Goal: Check status: Check status

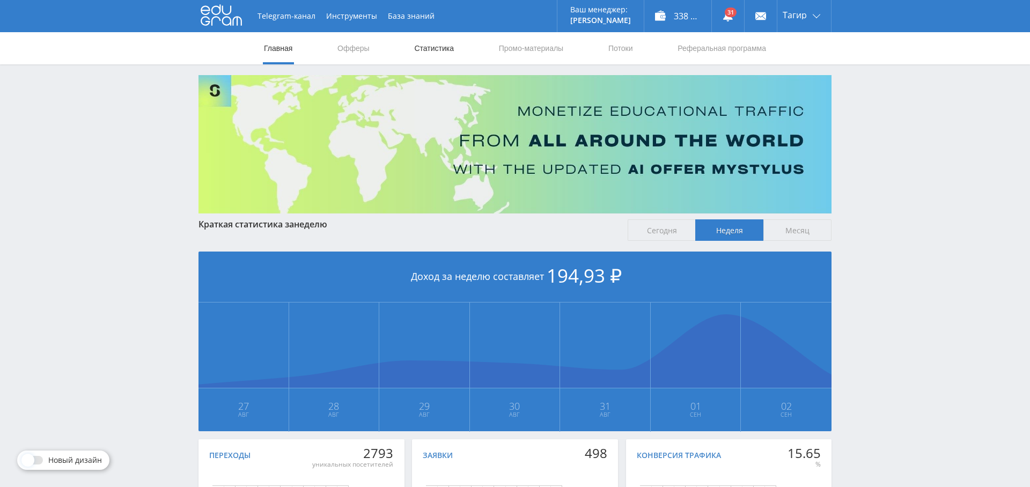
click at [437, 53] on link "Статистика" at bounding box center [434, 48] width 42 height 32
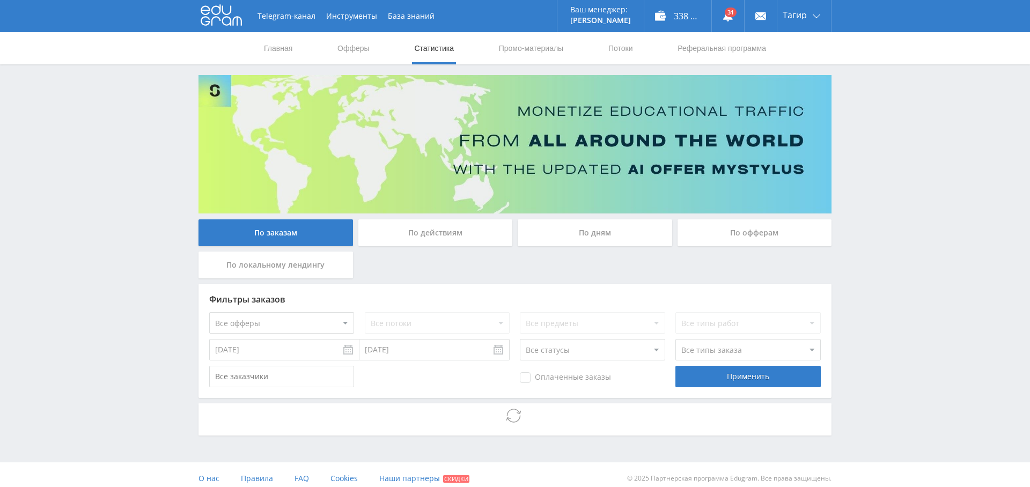
click at [592, 233] on div "По дням" at bounding box center [595, 232] width 155 height 27
click at [0, 0] on input "По дням" at bounding box center [0, 0] width 0 height 0
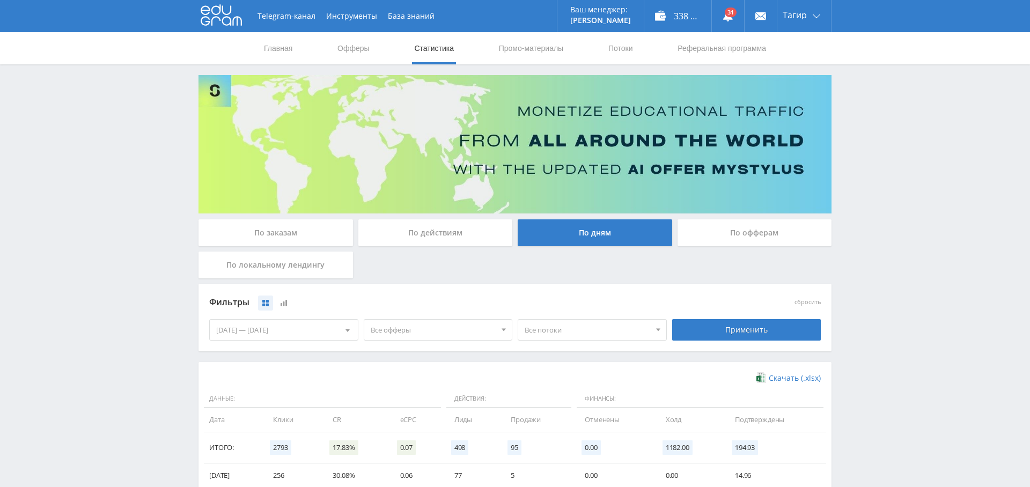
drag, startPoint x: 406, startPoint y: 325, endPoint x: 407, endPoint y: 333, distance: 8.2
click at [406, 325] on span "Все офферы" at bounding box center [434, 330] width 126 height 20
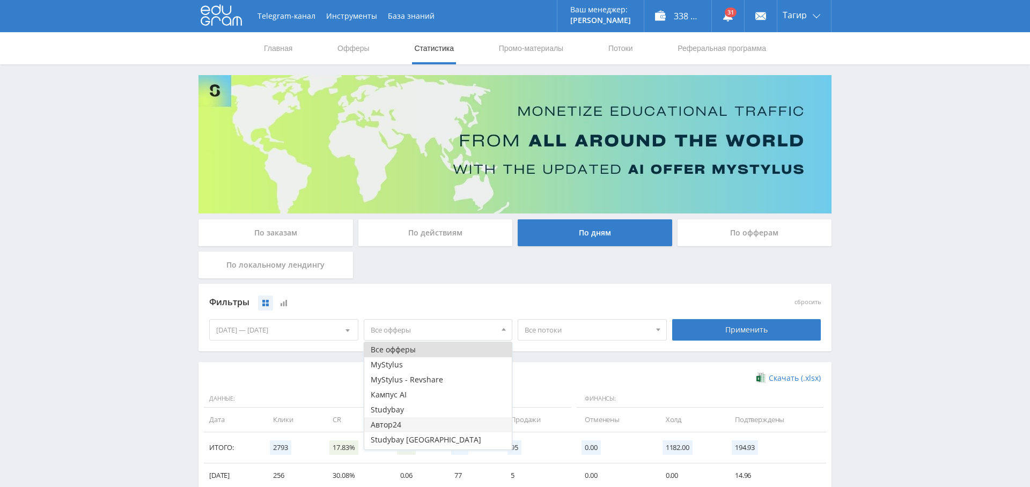
scroll to position [43, 0]
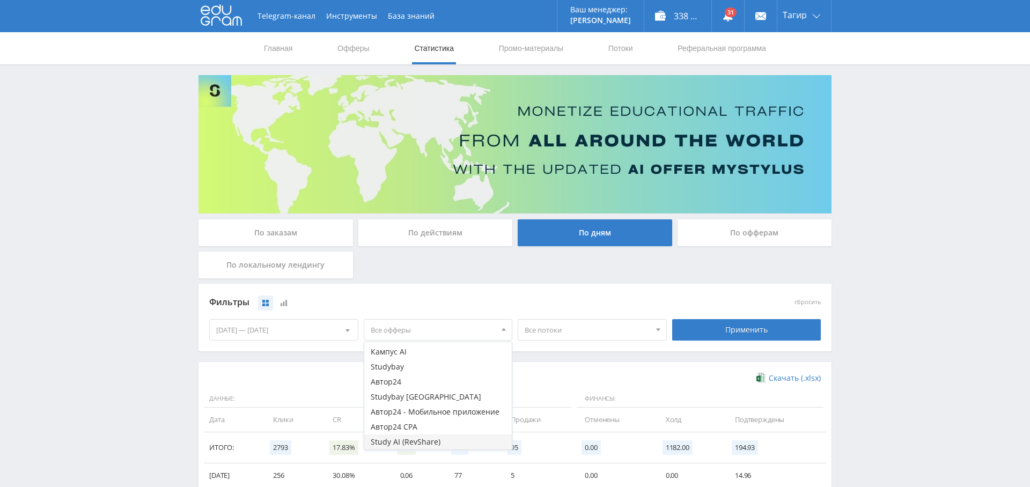
click at [427, 438] on button "Study AI (RevShare)" at bounding box center [438, 442] width 148 height 15
click at [785, 318] on div "Применить" at bounding box center [747, 330] width 155 height 30
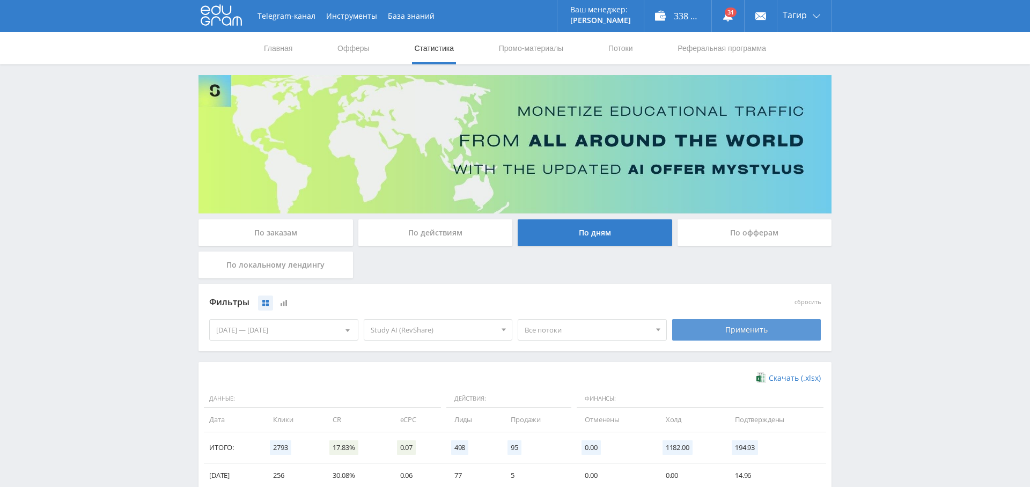
click at [770, 327] on div "Применить" at bounding box center [746, 329] width 149 height 21
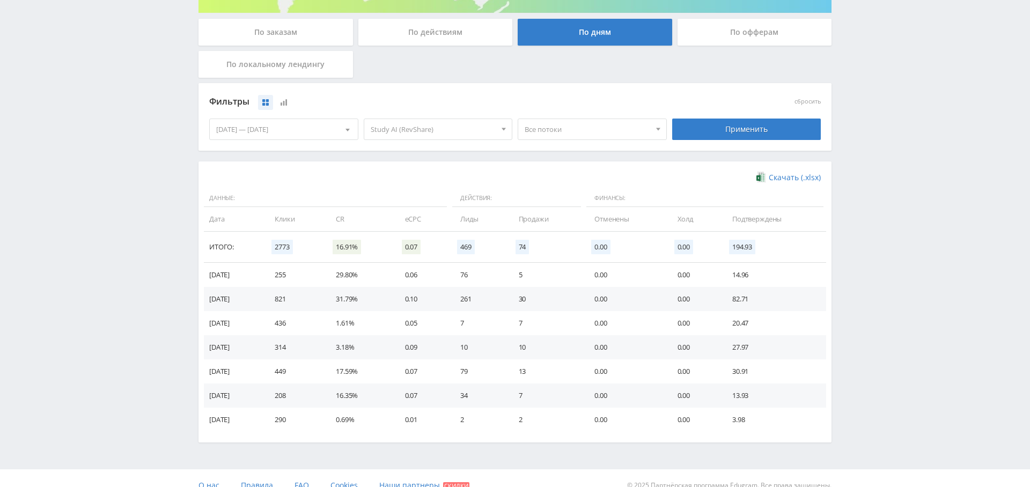
scroll to position [0, 0]
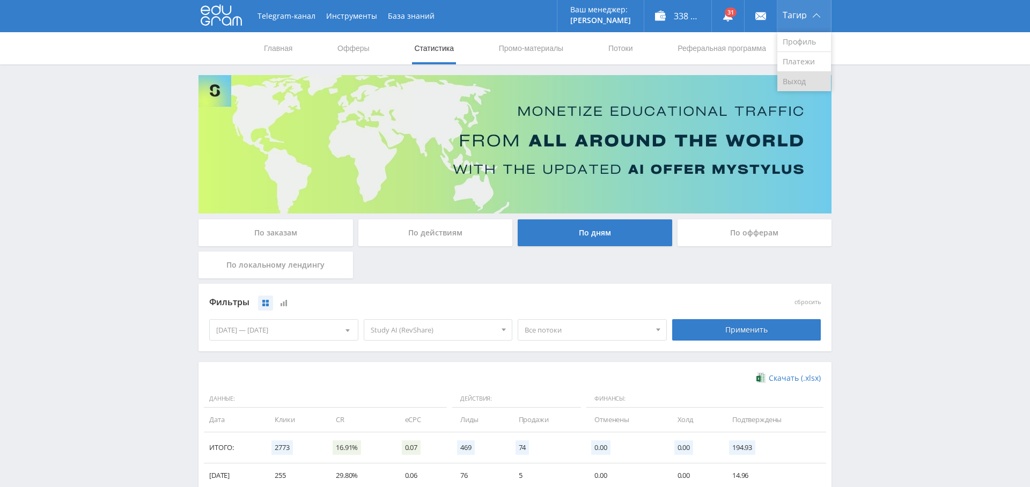
click at [804, 82] on link "Выход" at bounding box center [805, 81] width 54 height 19
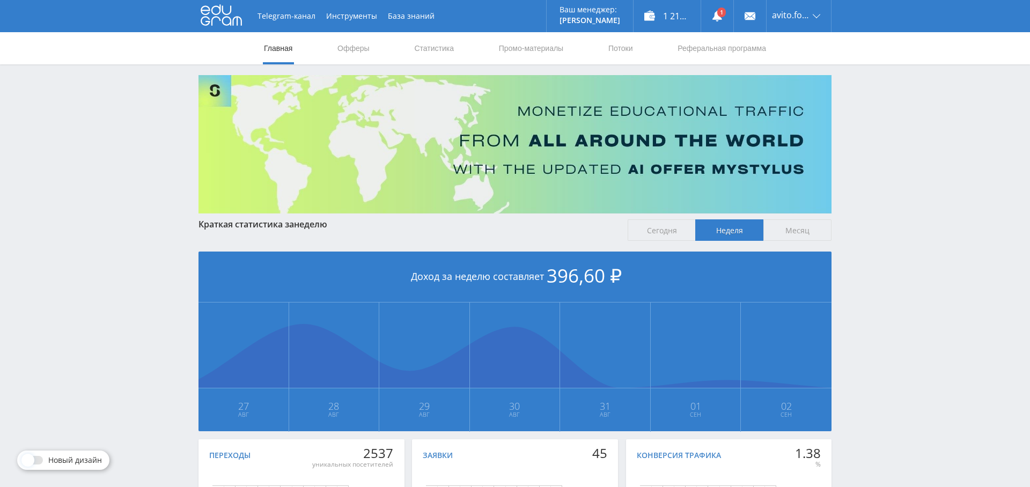
click at [446, 48] on link "Статистика" at bounding box center [434, 48] width 42 height 32
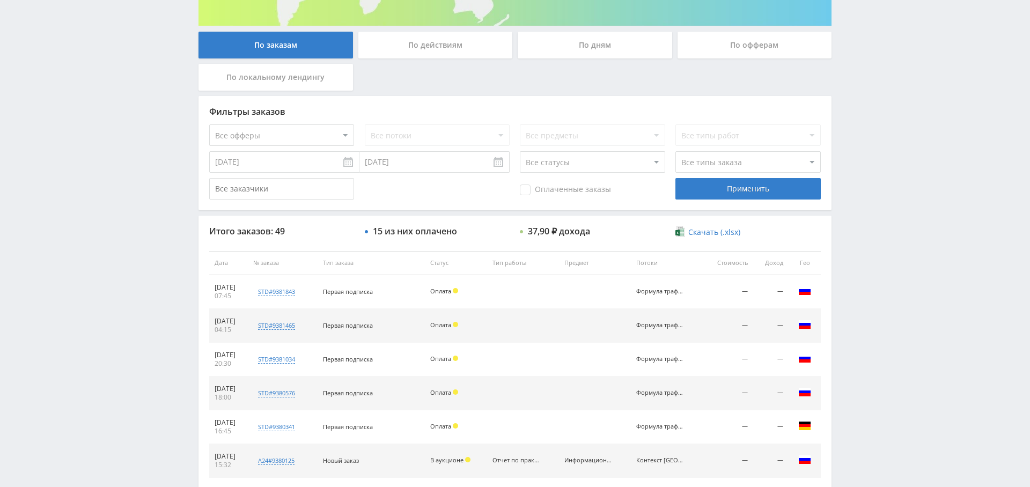
scroll to position [92, 0]
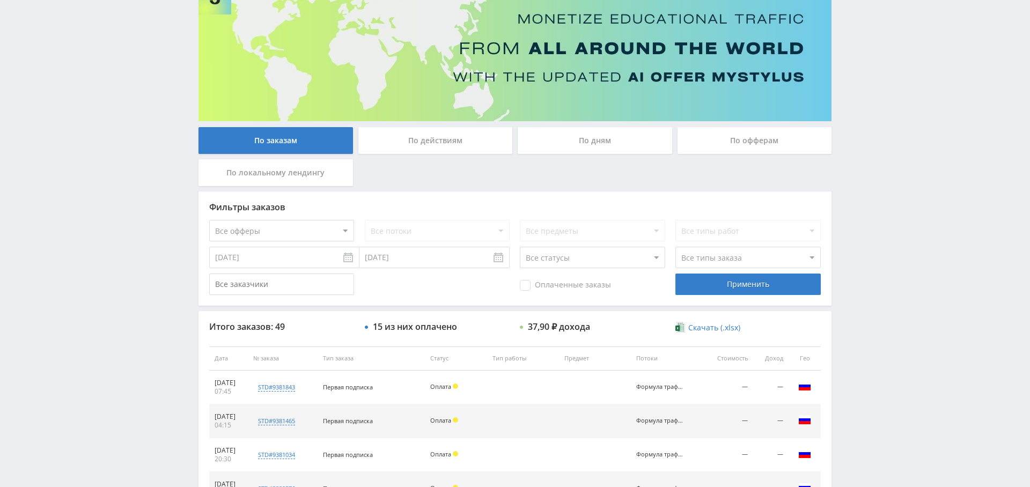
click at [586, 143] on div "По дням" at bounding box center [595, 140] width 155 height 27
click at [0, 0] on input "По дням" at bounding box center [0, 0] width 0 height 0
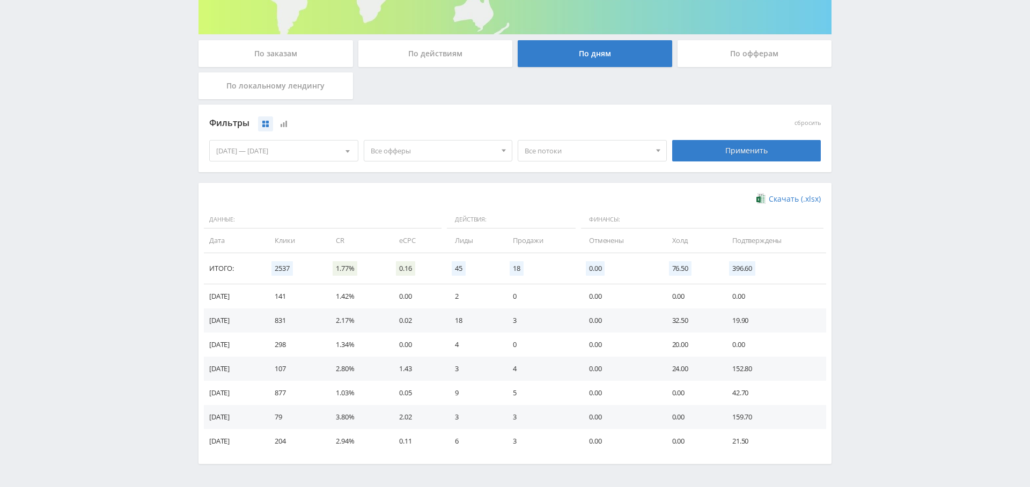
scroll to position [209, 0]
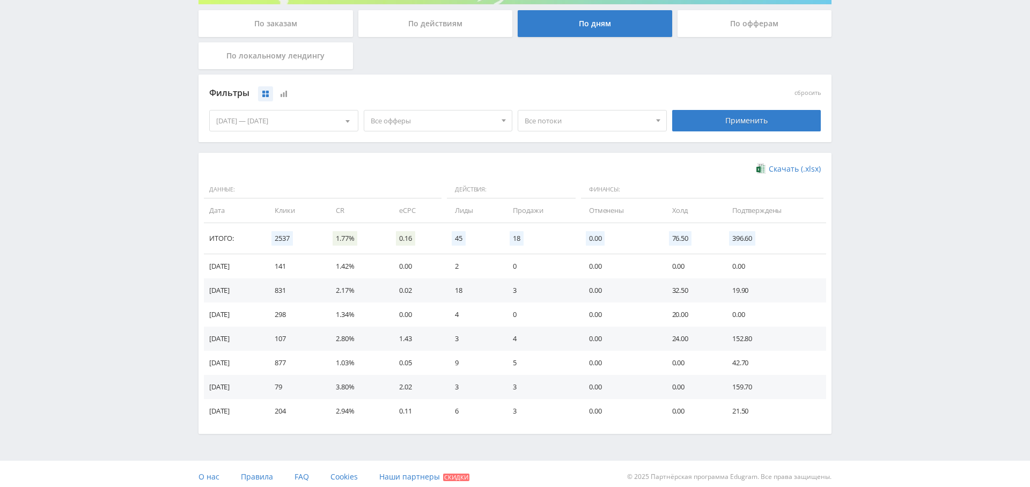
click at [422, 119] on span "Все офферы" at bounding box center [434, 121] width 126 height 20
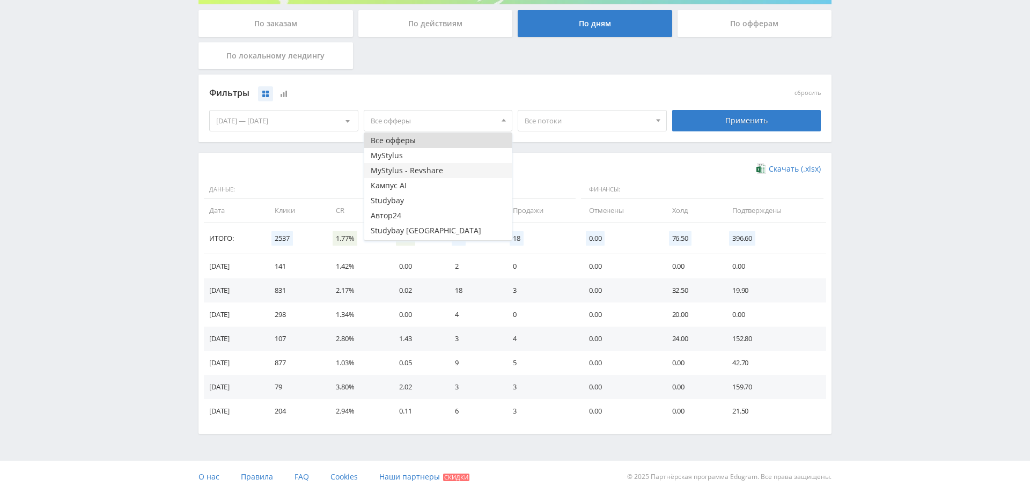
scroll to position [13, 0]
click at [422, 230] on button "Study AI (RevShare)" at bounding box center [438, 232] width 148 height 15
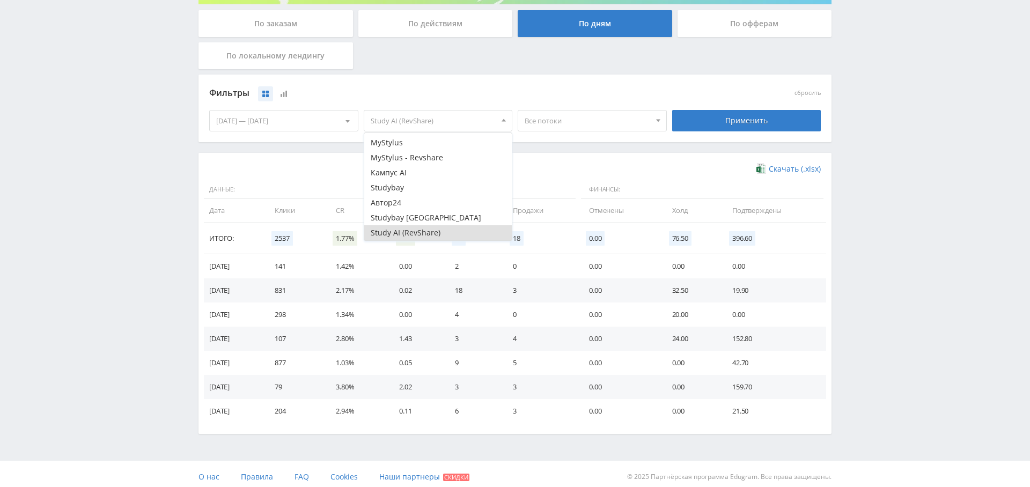
drag, startPoint x: 651, startPoint y: 150, endPoint x: 698, endPoint y: 137, distance: 48.9
click at [651, 150] on div "Фильтры сбросить 27.08.2025 — 02.09.2025 Календарь Период Сентябрь, 2025 Пн Вт …" at bounding box center [515, 114] width 633 height 78
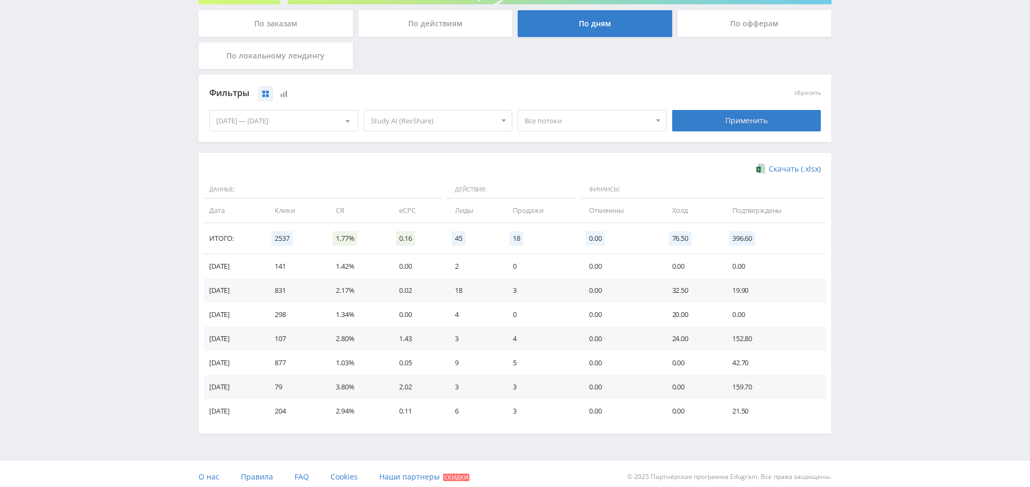
click at [747, 131] on div "Применить" at bounding box center [747, 121] width 155 height 30
click at [747, 128] on div "Применить" at bounding box center [746, 120] width 149 height 21
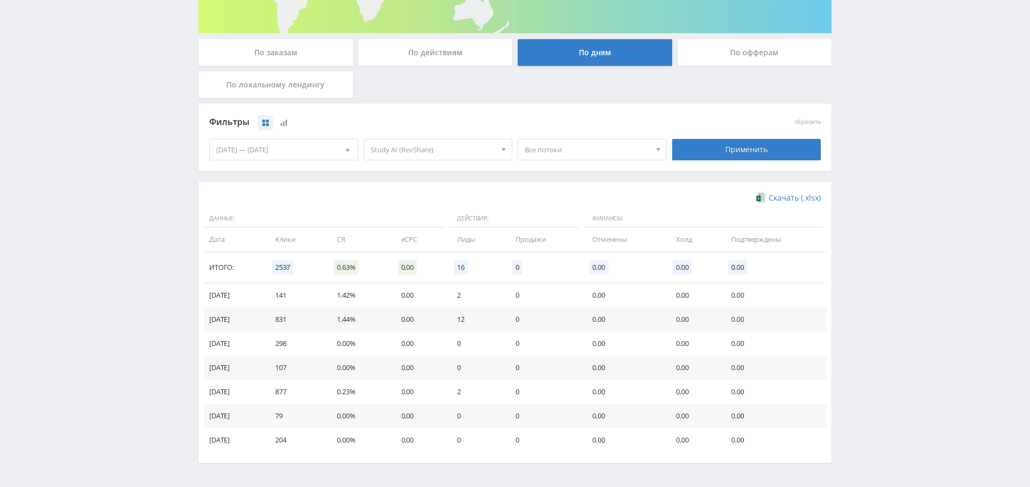
scroll to position [181, 0]
click at [467, 145] on span "Study AI (RevShare)" at bounding box center [434, 149] width 126 height 20
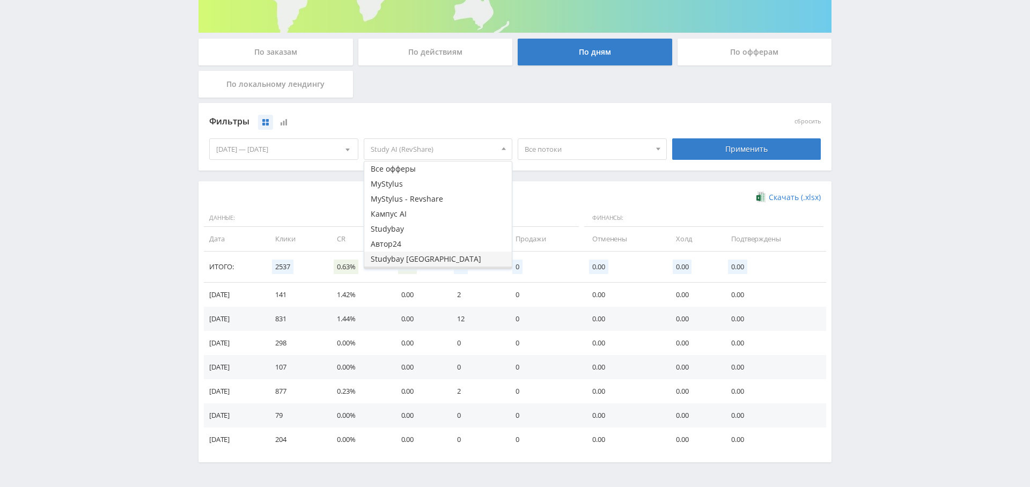
scroll to position [13, 0]
drag, startPoint x: 427, startPoint y: 233, endPoint x: 429, endPoint y: 251, distance: 17.8
click at [427, 233] on button "Автор24" at bounding box center [438, 231] width 148 height 15
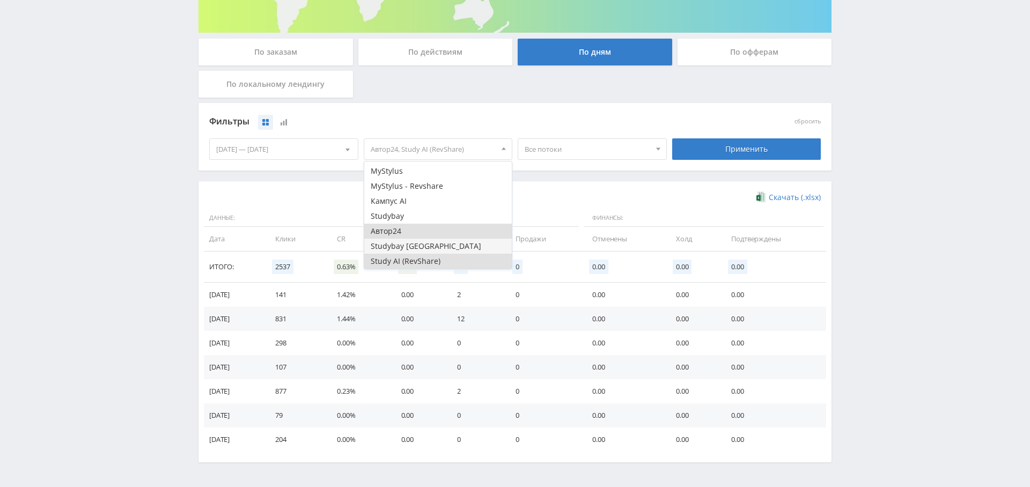
drag, startPoint x: 428, startPoint y: 261, endPoint x: 510, endPoint y: 239, distance: 84.5
click at [428, 261] on button "Study AI (RevShare)" at bounding box center [438, 261] width 148 height 15
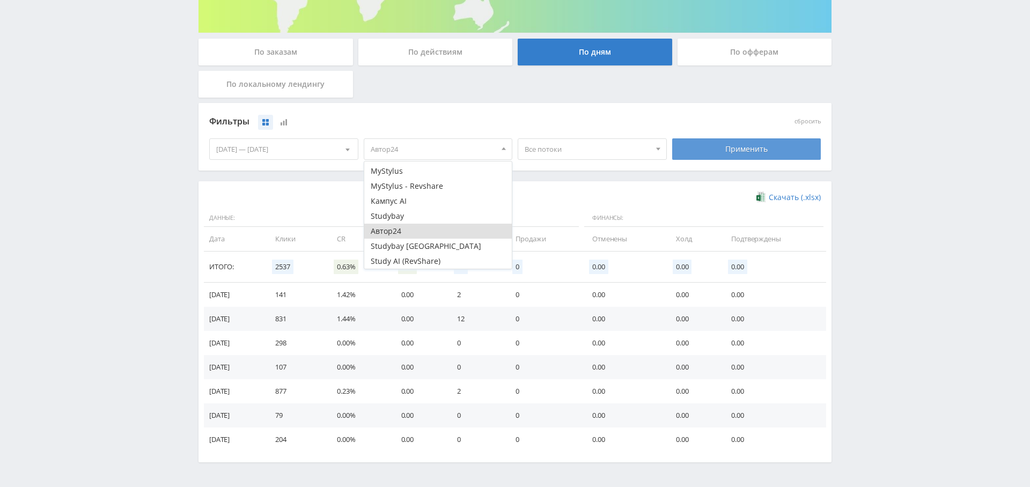
click at [724, 147] on div "Применить" at bounding box center [746, 148] width 149 height 21
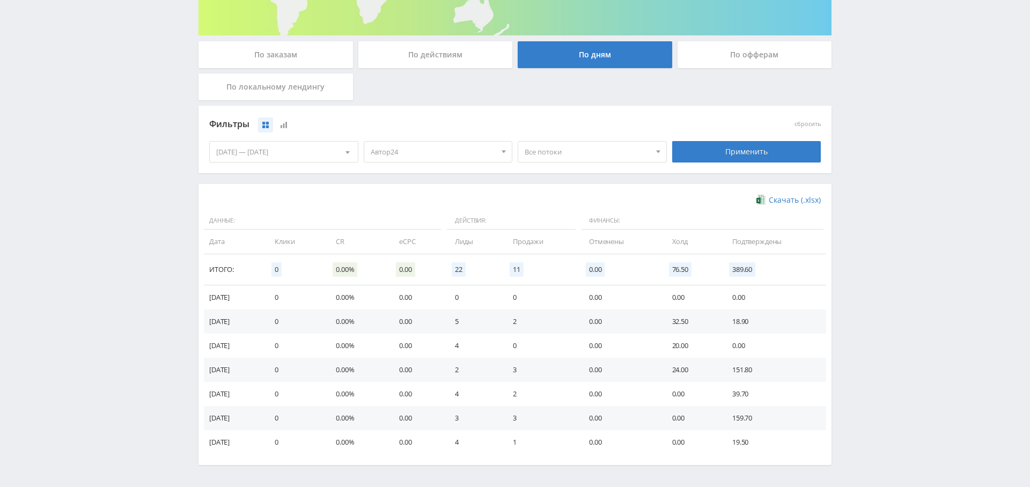
scroll to position [0, 0]
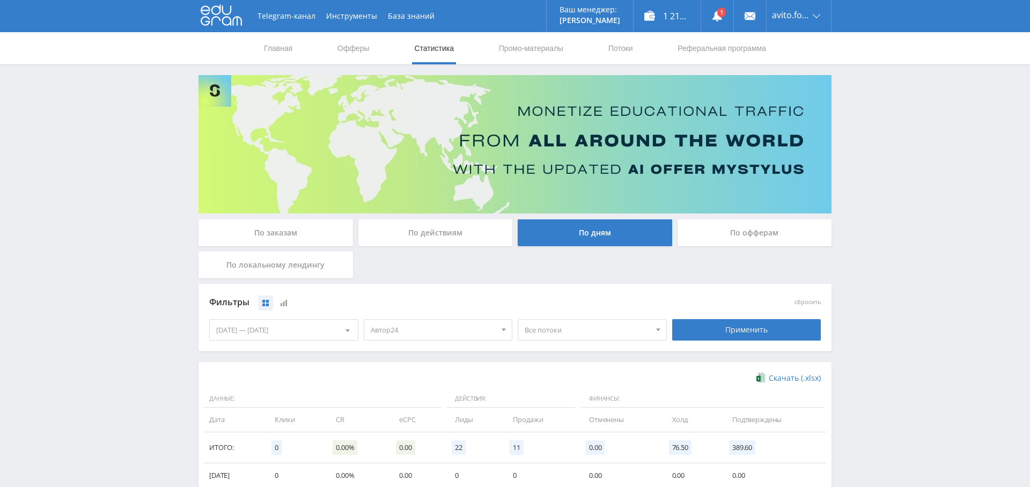
click at [295, 238] on div "По заказам" at bounding box center [276, 232] width 155 height 27
click at [0, 0] on input "По заказам" at bounding box center [0, 0] width 0 height 0
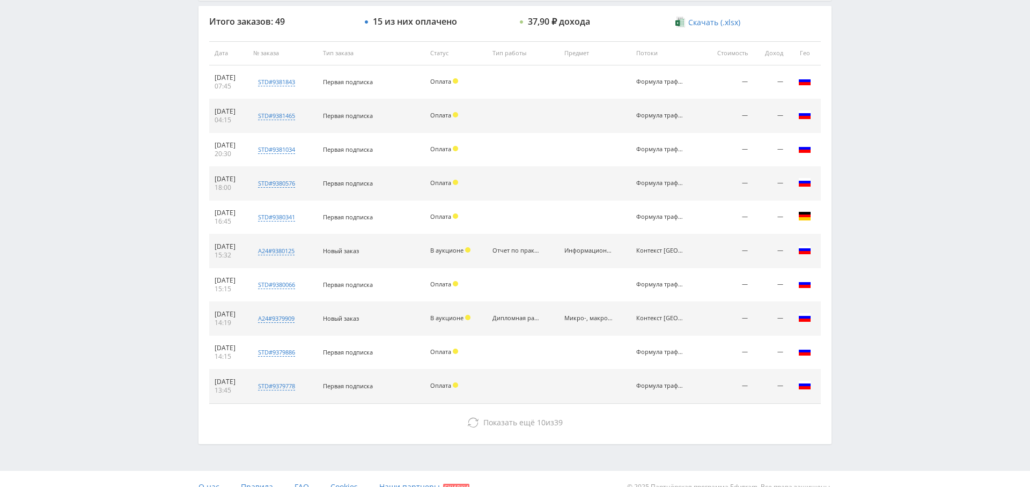
scroll to position [411, 0]
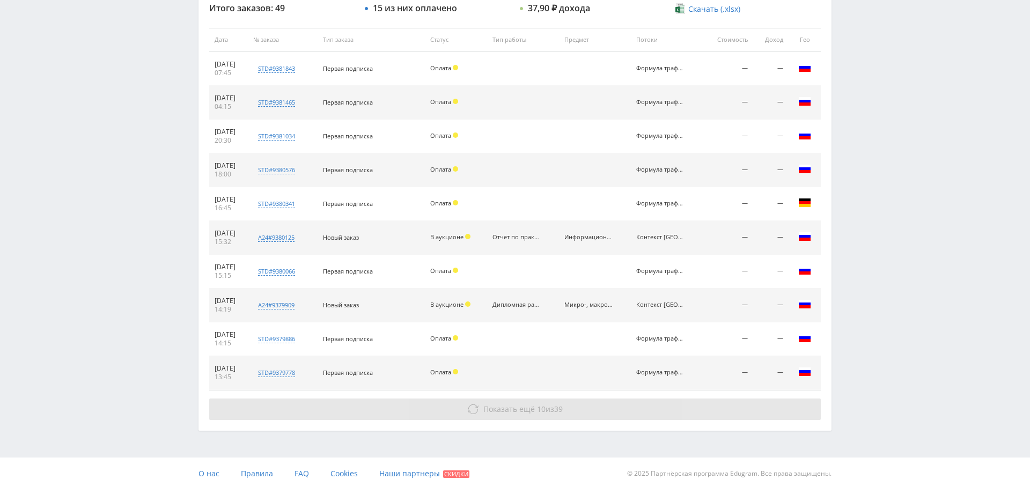
click at [549, 408] on span "Показать ещё 10 из 39" at bounding box center [522, 409] width 79 height 10
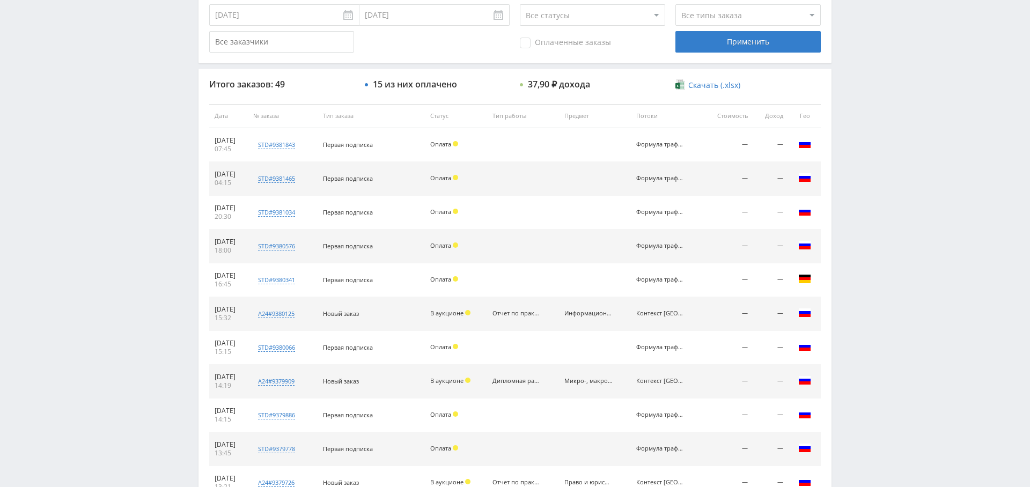
scroll to position [0, 0]
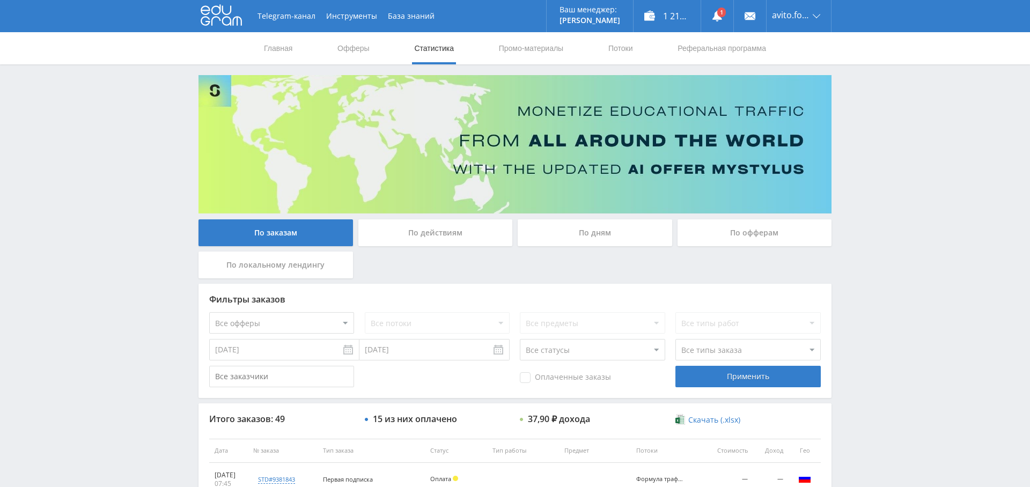
click at [579, 230] on div "По дням" at bounding box center [595, 232] width 155 height 27
click at [0, 0] on input "По дням" at bounding box center [0, 0] width 0 height 0
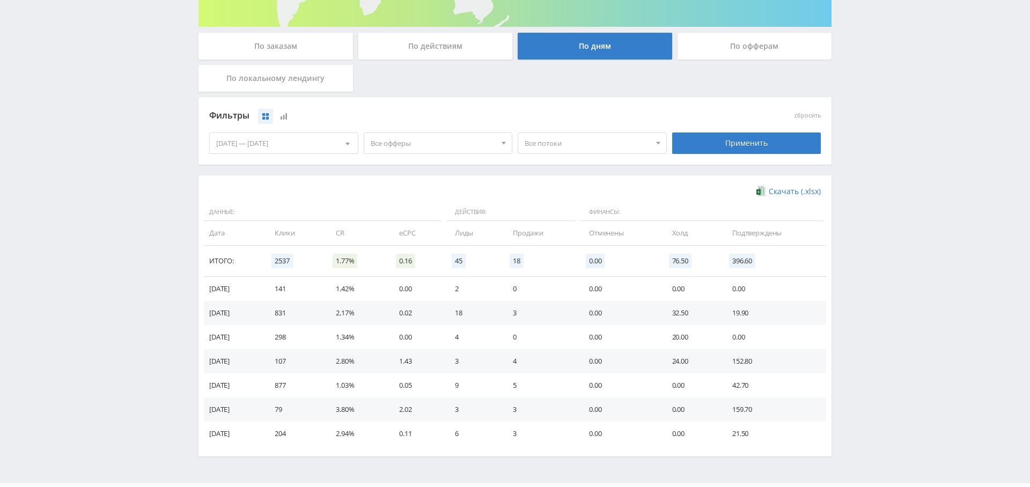
scroll to position [214, 0]
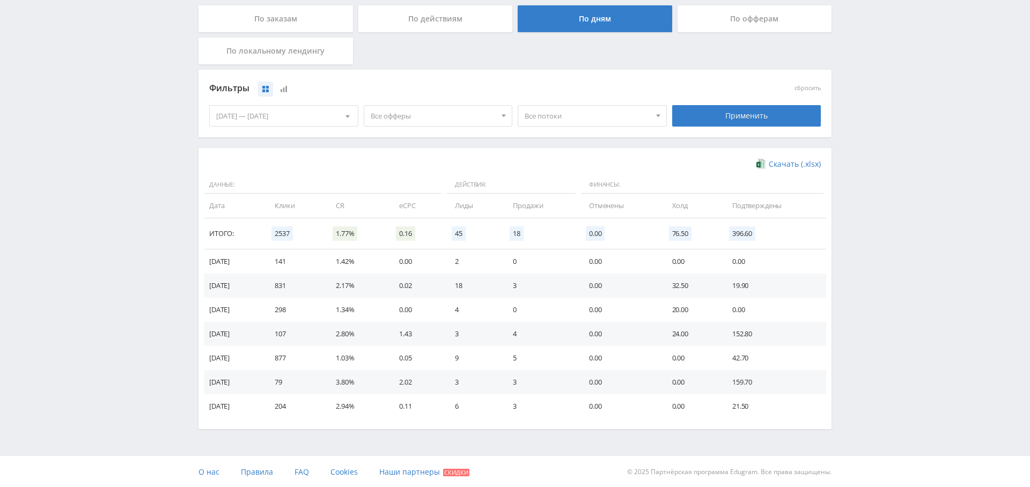
click at [426, 107] on span "Все офферы" at bounding box center [434, 116] width 126 height 20
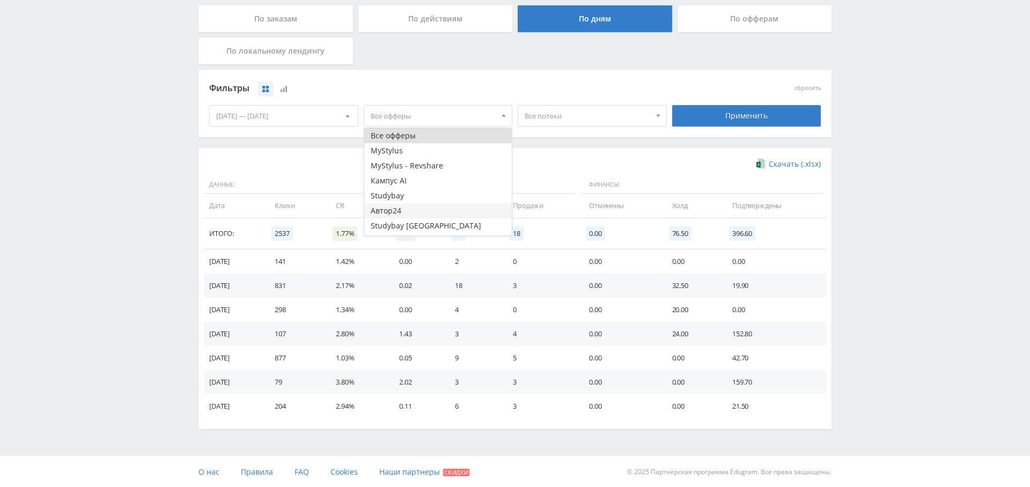
scroll to position [13, 0]
click at [431, 221] on button "Study AI (RevShare)" at bounding box center [438, 228] width 148 height 15
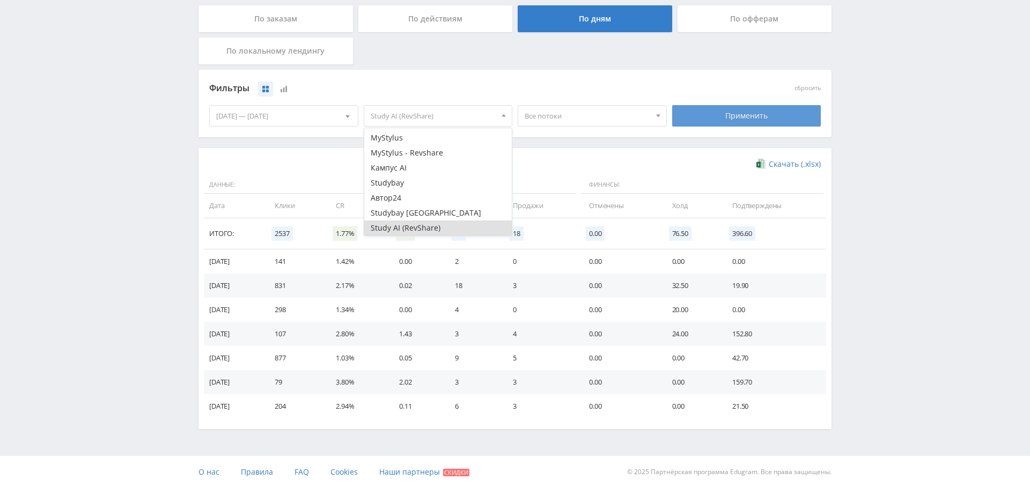
click at [789, 111] on div "Применить" at bounding box center [746, 115] width 149 height 21
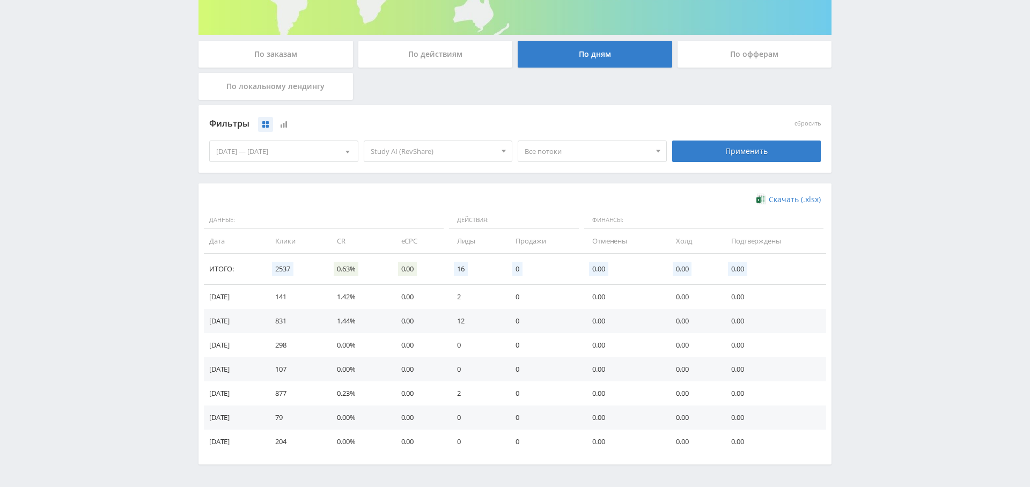
scroll to position [0, 0]
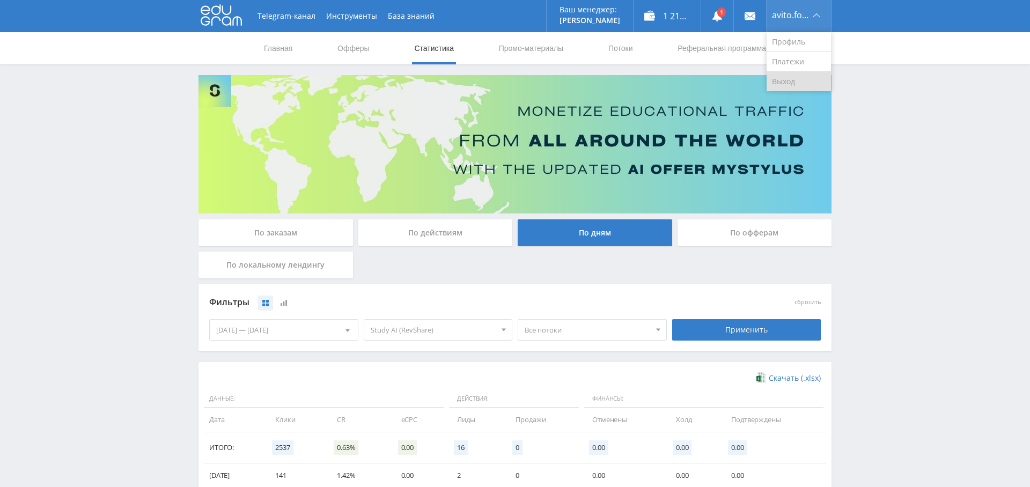
click at [795, 82] on link "Выход" at bounding box center [799, 81] width 64 height 19
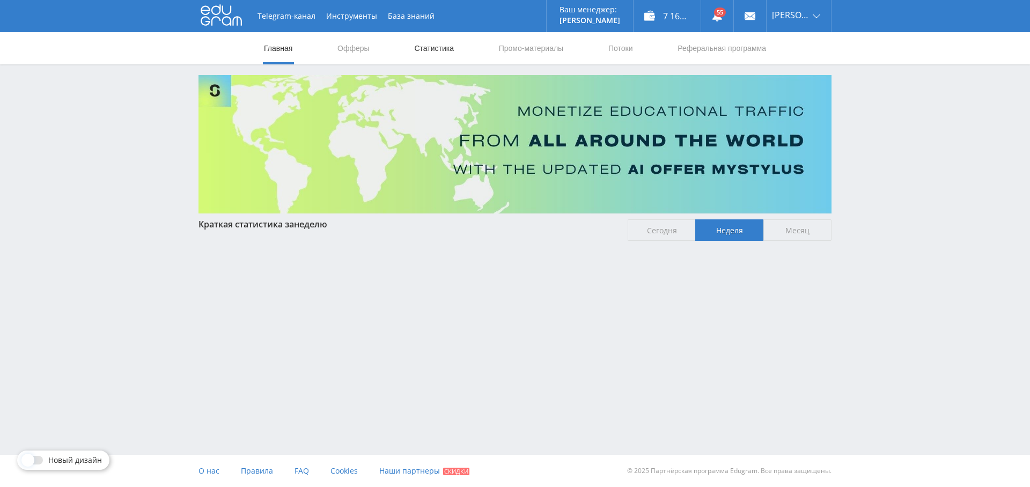
click at [431, 54] on link "Статистика" at bounding box center [434, 48] width 42 height 32
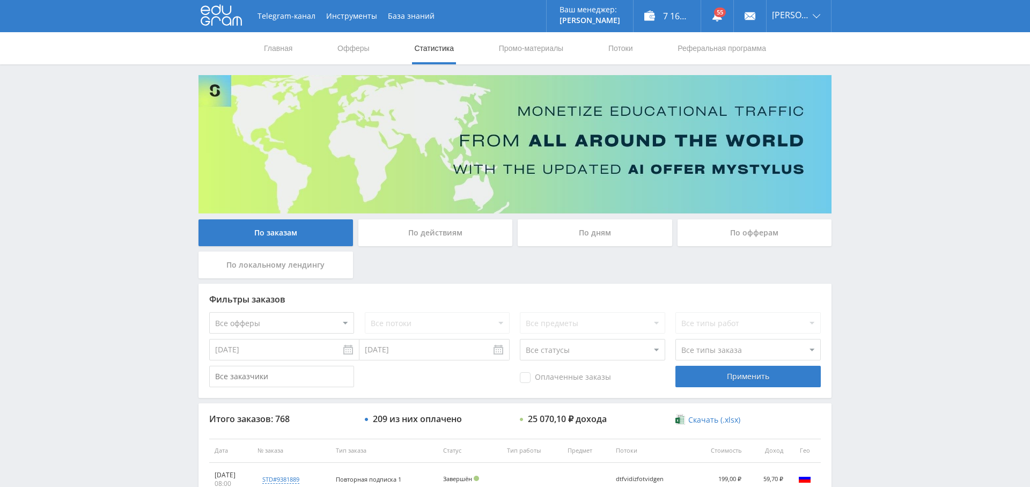
click at [626, 232] on div "По дням" at bounding box center [595, 232] width 155 height 27
click at [0, 0] on input "По дням" at bounding box center [0, 0] width 0 height 0
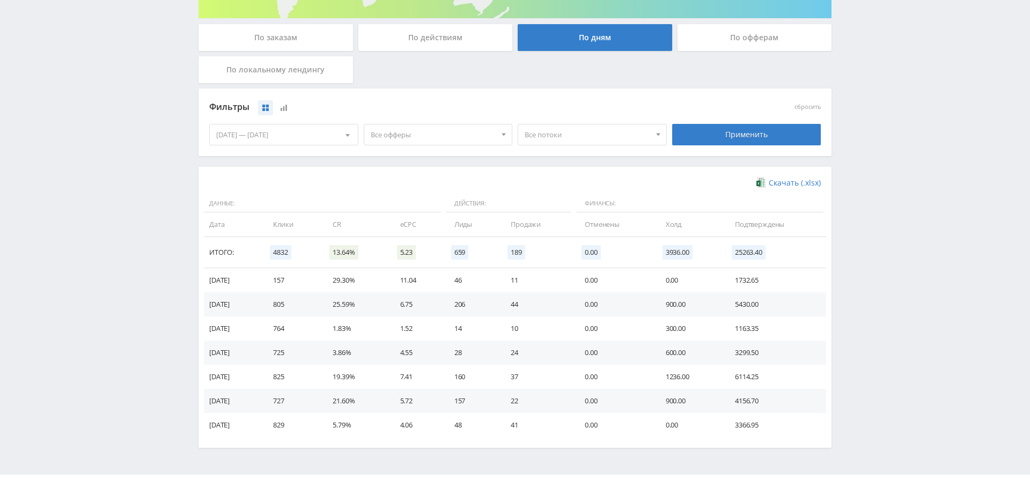
scroll to position [200, 0]
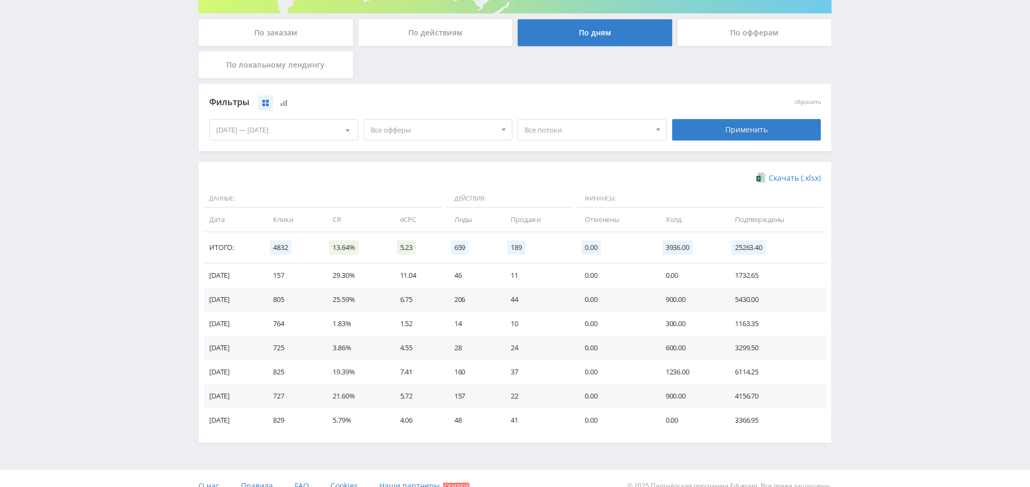
click at [441, 131] on span "Все офферы" at bounding box center [434, 130] width 126 height 20
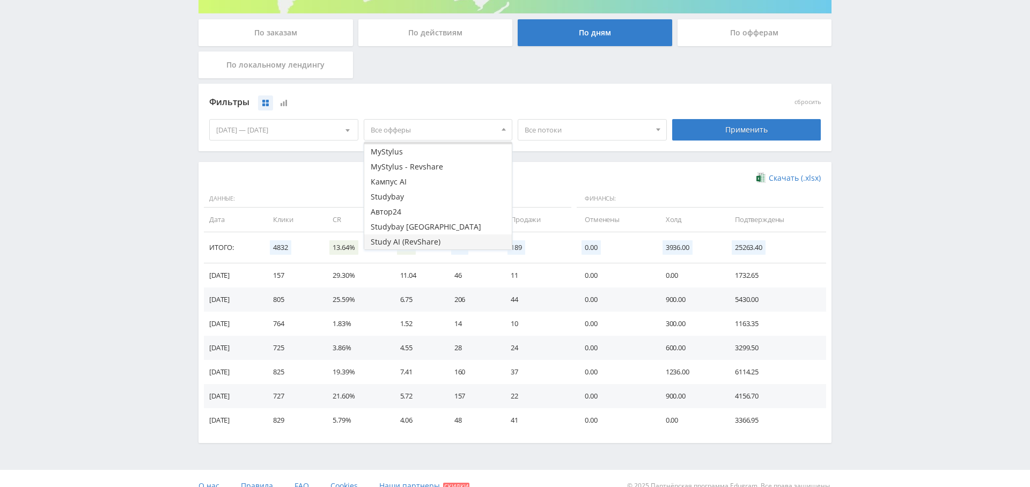
drag, startPoint x: 422, startPoint y: 241, endPoint x: 466, endPoint y: 240, distance: 44.0
click at [422, 241] on button "Study AI (RevShare)" at bounding box center [438, 241] width 148 height 15
click at [711, 130] on div "Применить" at bounding box center [746, 129] width 149 height 21
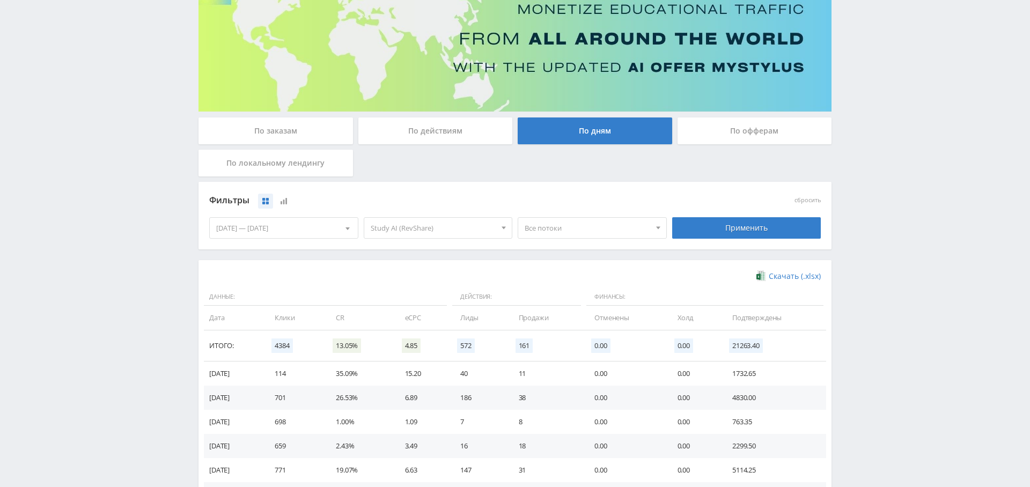
scroll to position [0, 0]
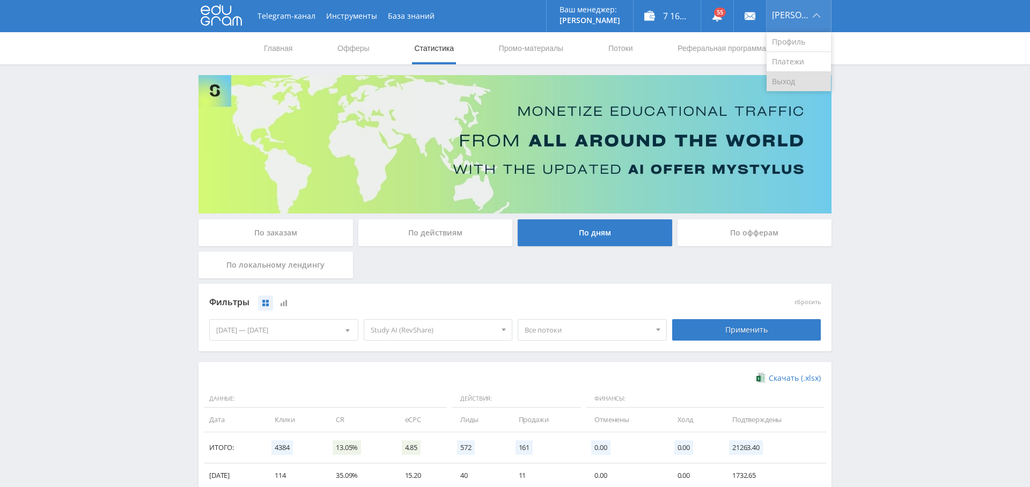
click at [808, 82] on link "Выход" at bounding box center [799, 81] width 64 height 19
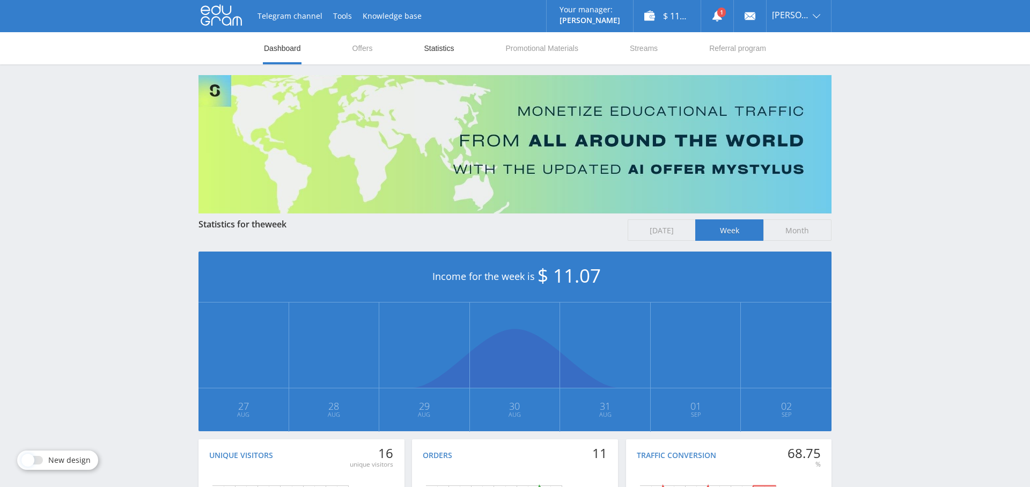
click at [449, 54] on link "Statistics" at bounding box center [439, 48] width 32 height 32
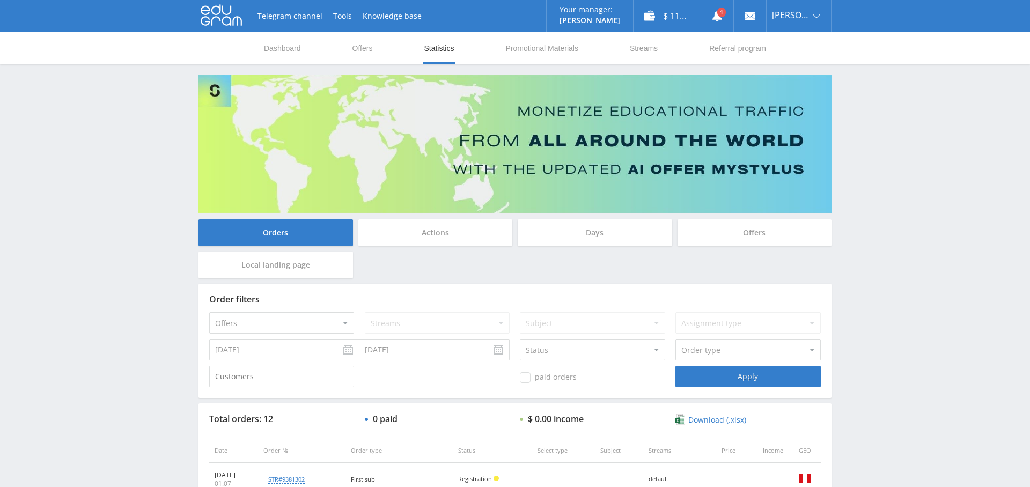
click at [581, 228] on div "Days" at bounding box center [595, 232] width 155 height 27
click at [0, 0] on input "Days" at bounding box center [0, 0] width 0 height 0
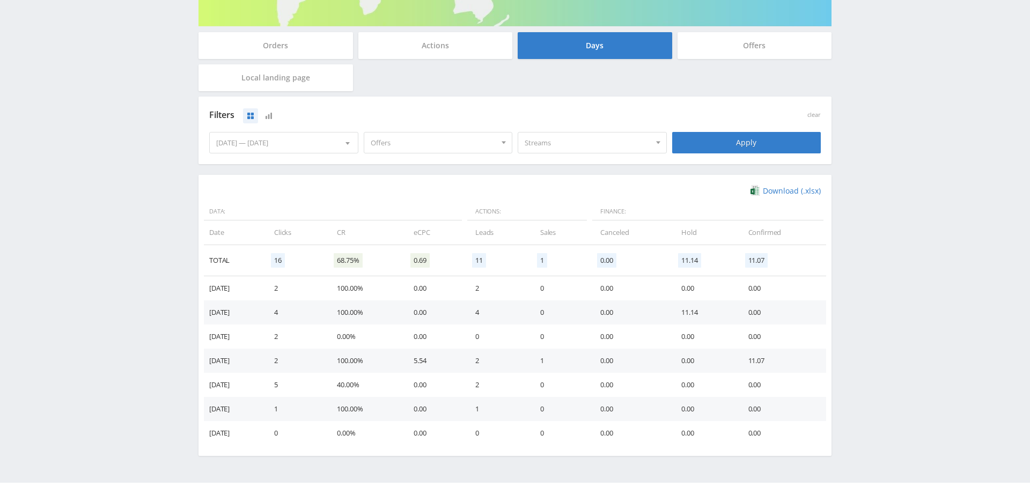
scroll to position [189, 0]
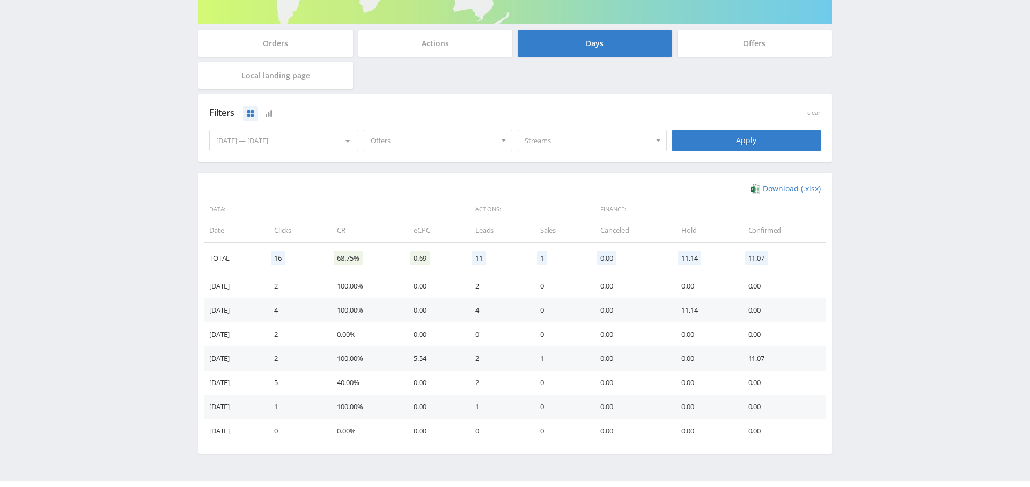
click at [436, 142] on span "Offers" at bounding box center [434, 140] width 126 height 20
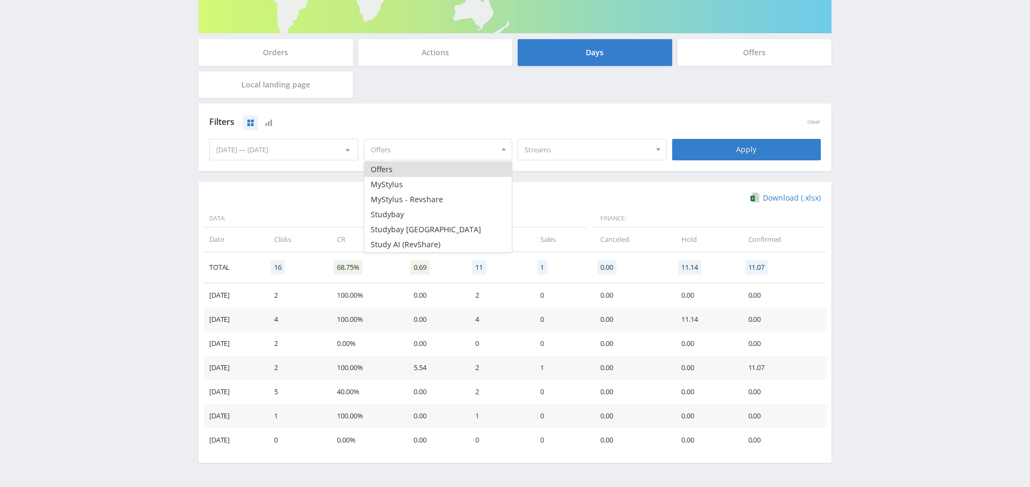
scroll to position [152, 0]
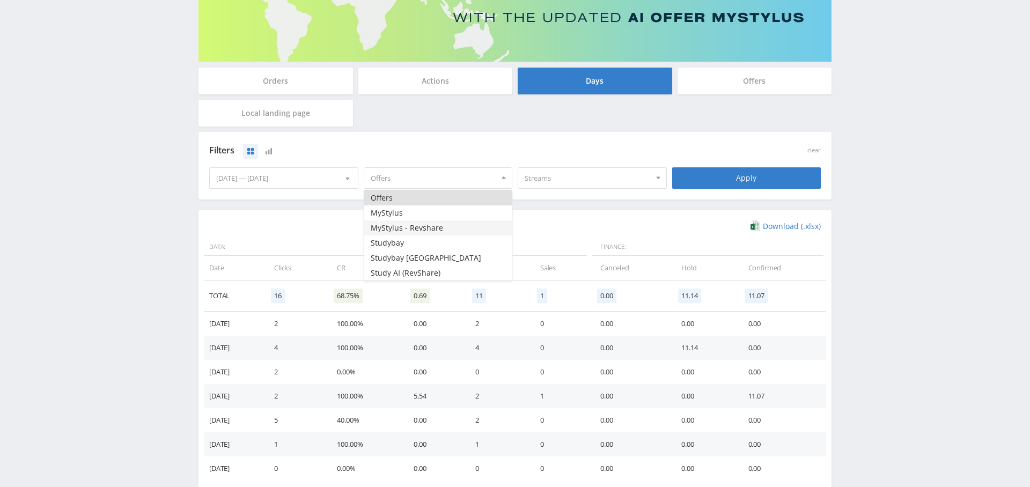
click at [429, 227] on button "MyStylus - Revshare" at bounding box center [438, 228] width 148 height 15
click at [587, 209] on div "Filters clear 08.27.2025 — 09.02.2025 Calendar Period September, 2025 Su Mo Tu …" at bounding box center [515, 171] width 633 height 78
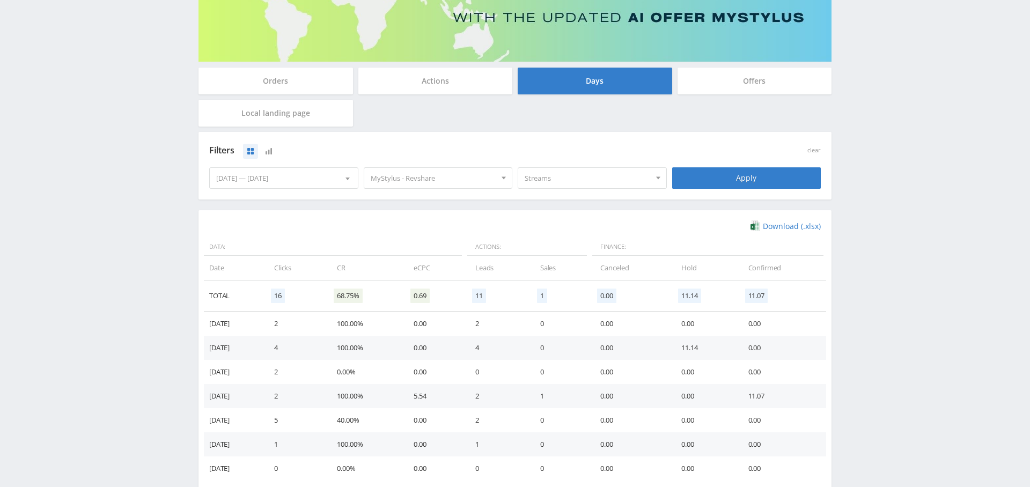
drag, startPoint x: 722, startPoint y: 174, endPoint x: 718, endPoint y: 180, distance: 6.5
click at [722, 174] on div "Apply" at bounding box center [746, 177] width 149 height 21
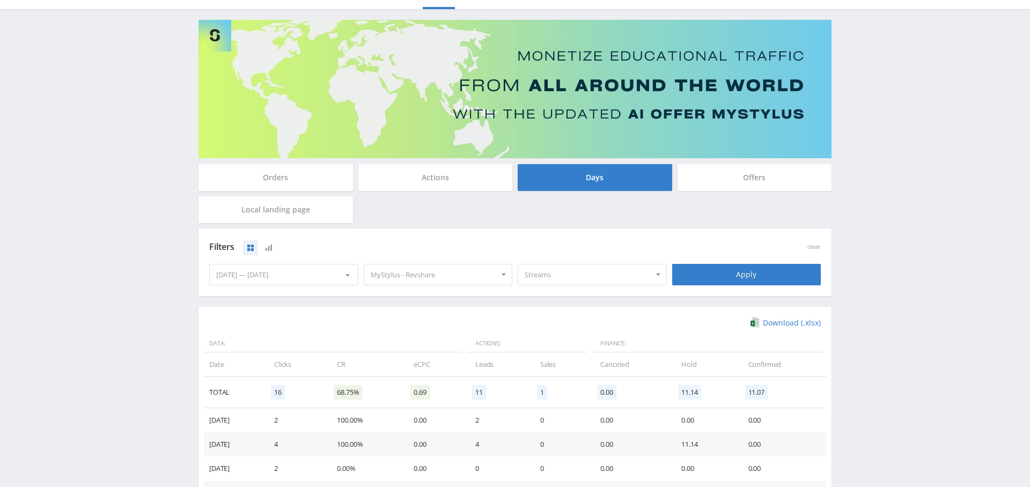
scroll to position [0, 0]
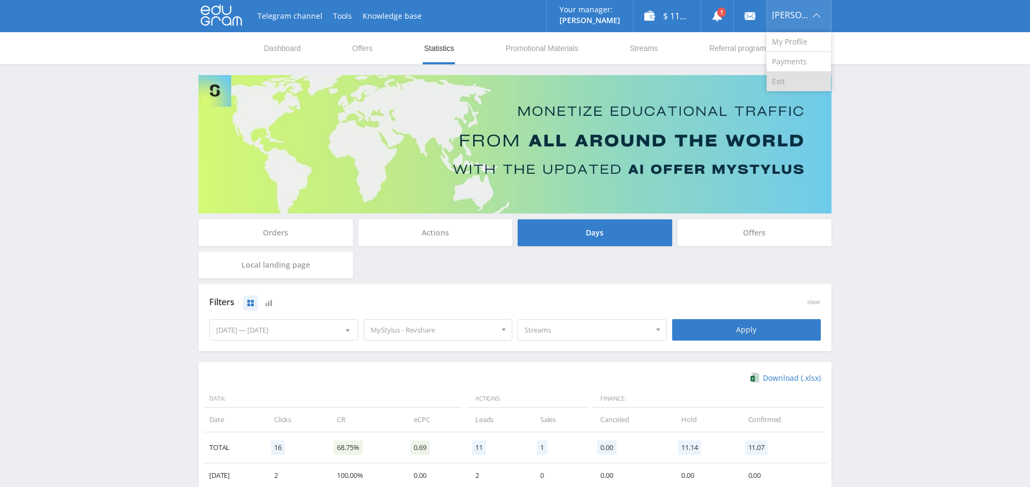
click at [795, 79] on link "Exit" at bounding box center [799, 81] width 64 height 19
